Goal: Communication & Community: Share content

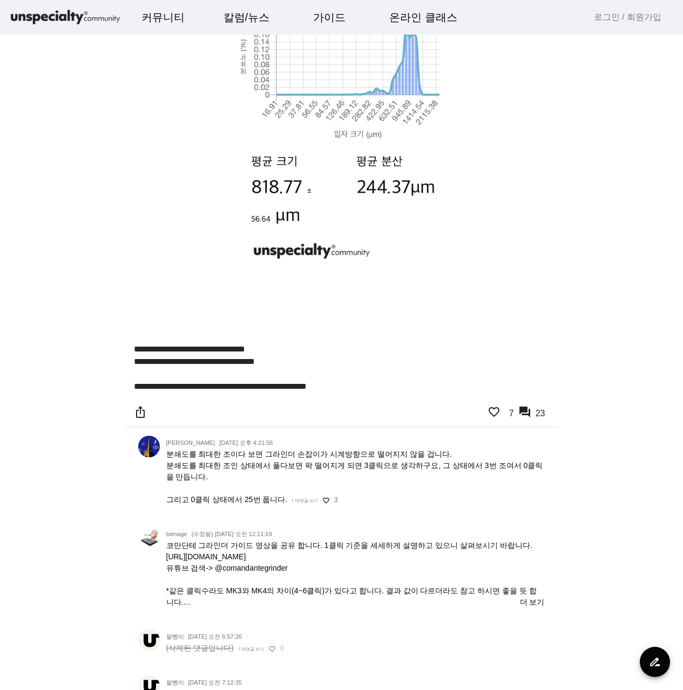
scroll to position [324, 0]
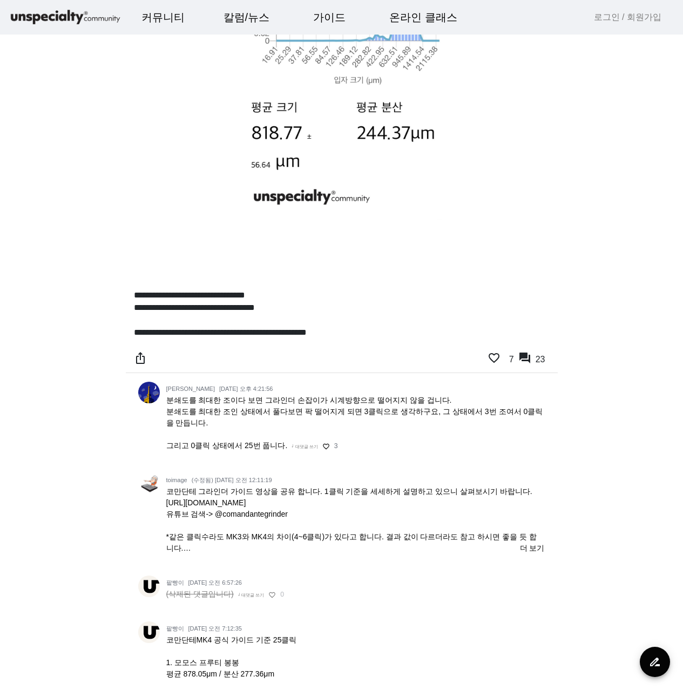
click at [252, 502] on span "코만단테 그라인더 가이드 영상을 공유 합니다. 1클릭 기준을 세세하게 설명하고 있으니 살펴보시기 바랍니다. [URL][DOMAIN_NAME] …" at bounding box center [351, 531] width 371 height 88
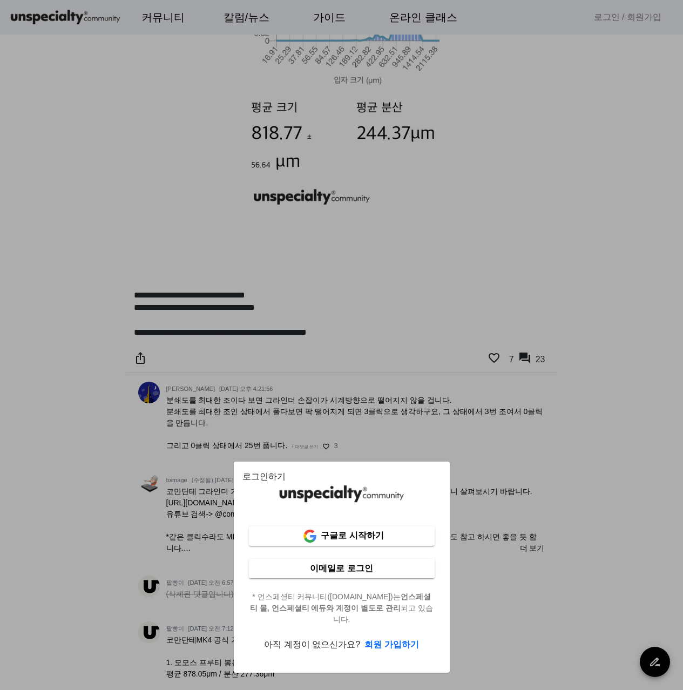
click at [629, 344] on div at bounding box center [341, 345] width 683 height 690
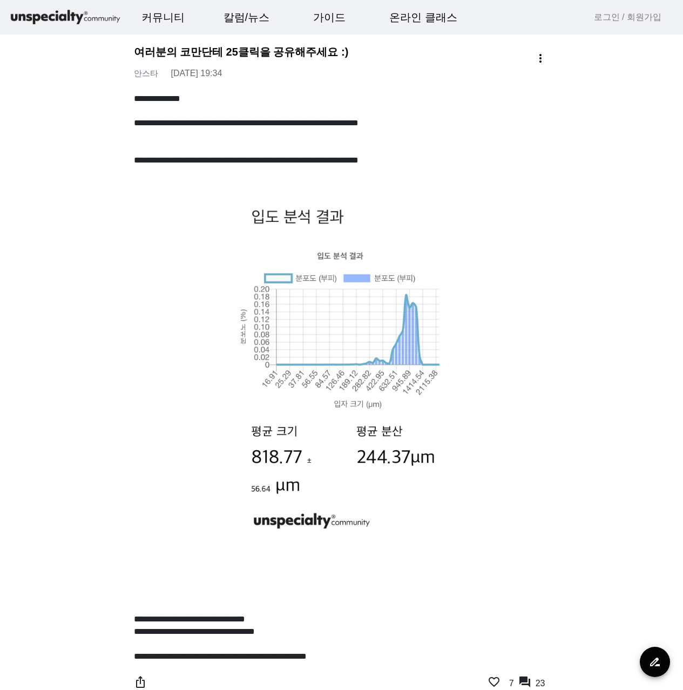
scroll to position [324, 0]
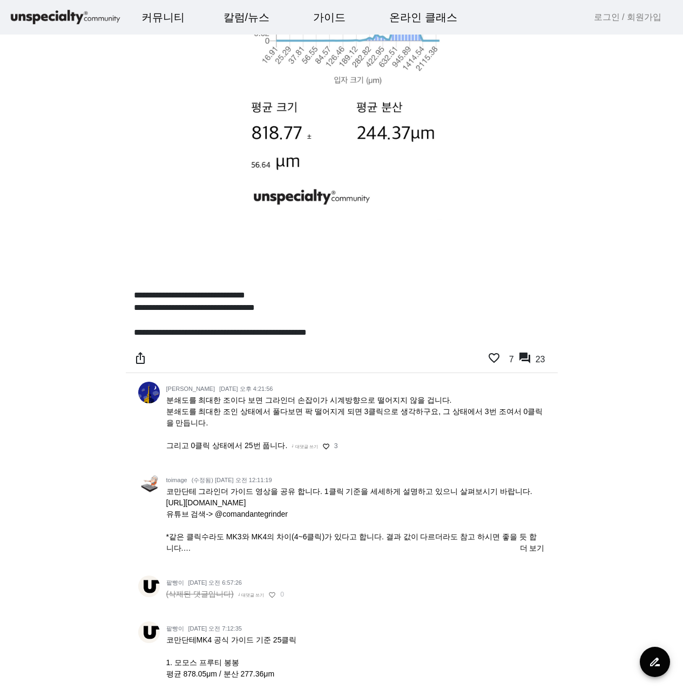
drag, startPoint x: 251, startPoint y: 502, endPoint x: 517, endPoint y: 236, distance: 376.3
click at [517, 234] on p at bounding box center [342, 235] width 416 height 12
click at [237, 515] on span "코만단테 그라인더 가이드 영상을 공유 합니다. 1클릭 기준을 세세하게 설명하고 있으니 살펴보시기 바랍니다. [URL][DOMAIN_NAME] …" at bounding box center [351, 531] width 371 height 88
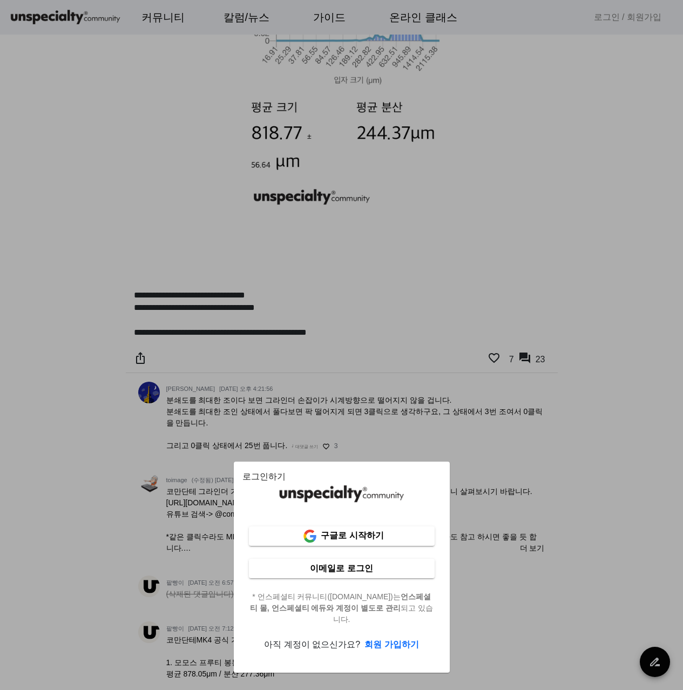
click at [538, 299] on div at bounding box center [341, 345] width 683 height 690
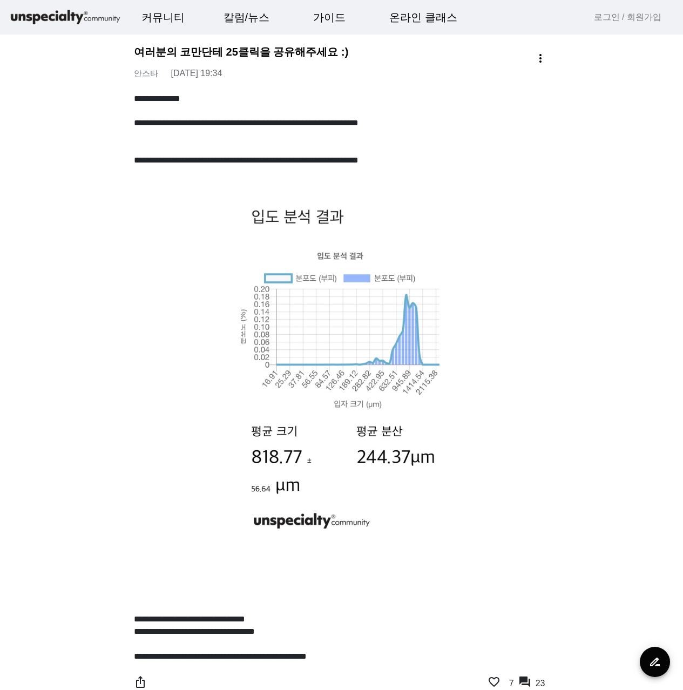
scroll to position [324, 0]
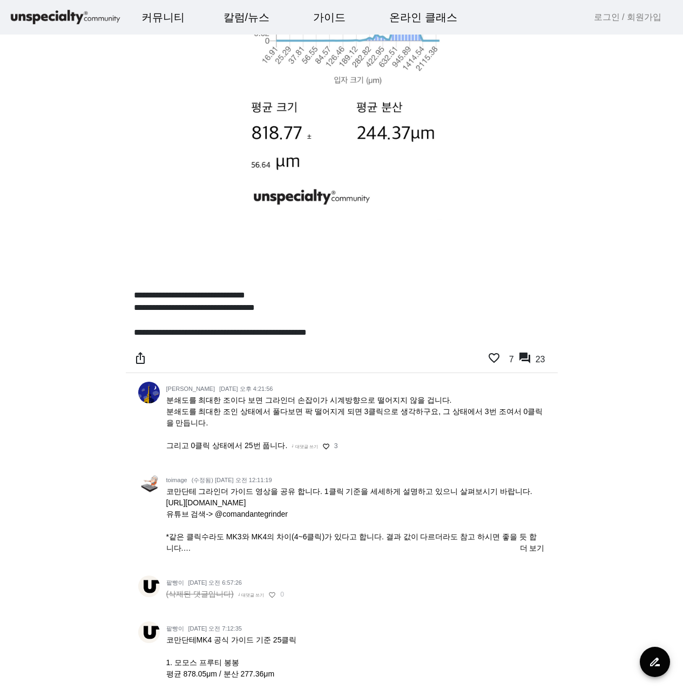
drag, startPoint x: 295, startPoint y: 503, endPoint x: 168, endPoint y: 504, distance: 127.0
click at [168, 504] on p "코만단테 그라인더 가이드 영상을 공유 합니다. 1클릭 기준을 세세하게 설명하고 있으니 살펴보시기 바랍니다. [URL][DOMAIN_NAME] …" at bounding box center [354, 520] width 377 height 68
copy span "[URL][DOMAIN_NAME]"
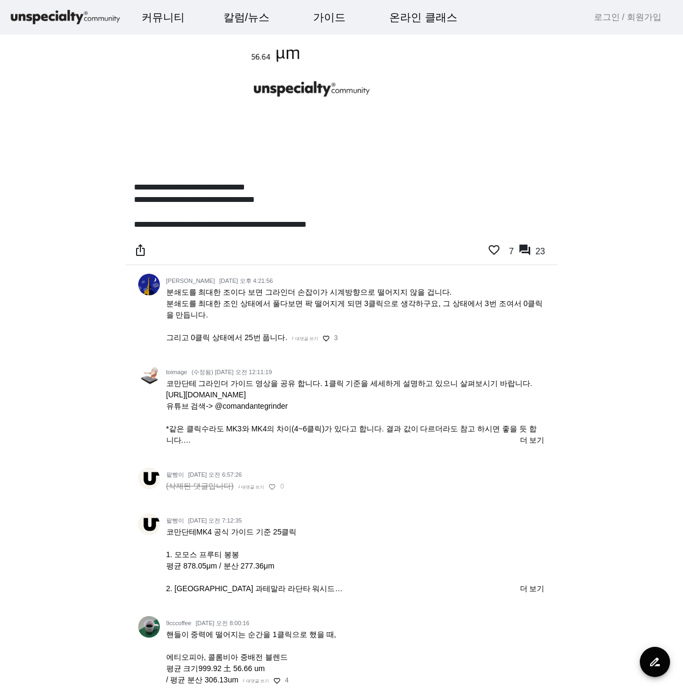
scroll to position [540, 0]
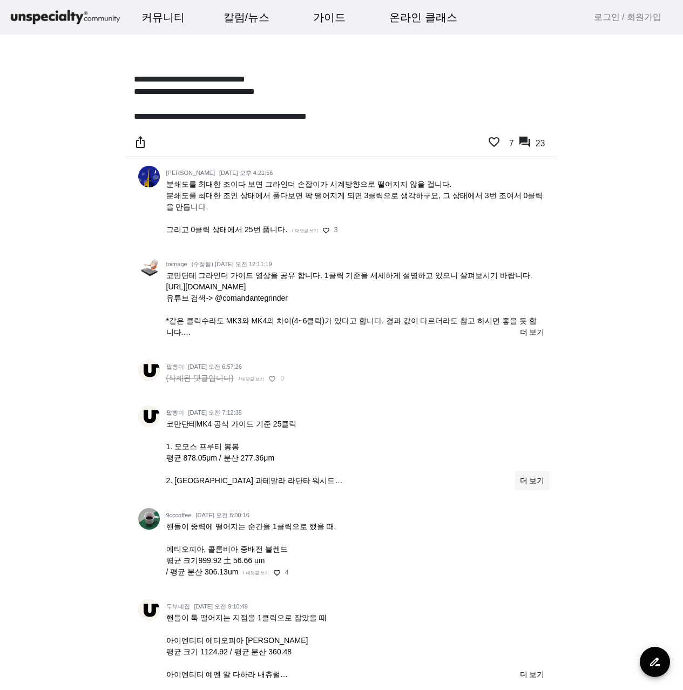
click at [529, 480] on span "더 보기" at bounding box center [532, 480] width 25 height 11
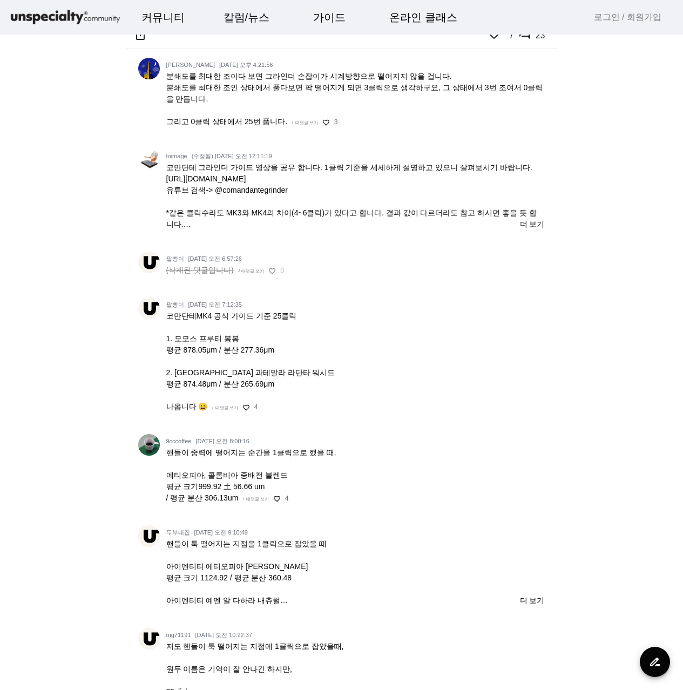
scroll to position [756, 0]
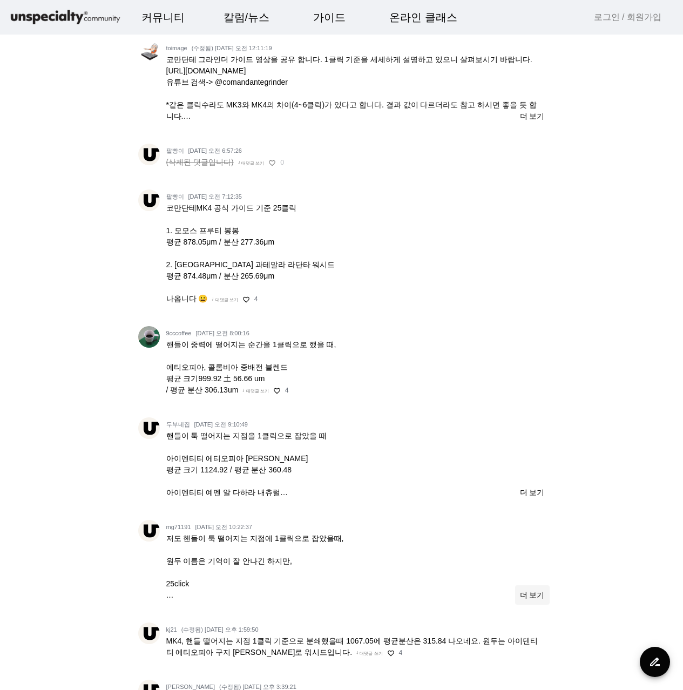
click at [524, 592] on span "더 보기" at bounding box center [532, 595] width 25 height 11
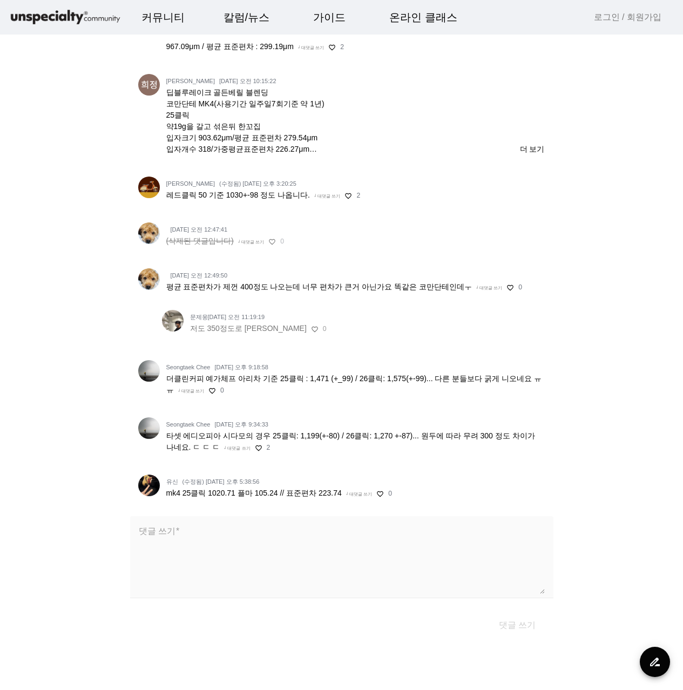
scroll to position [1783, 0]
